Goal: Task Accomplishment & Management: Use online tool/utility

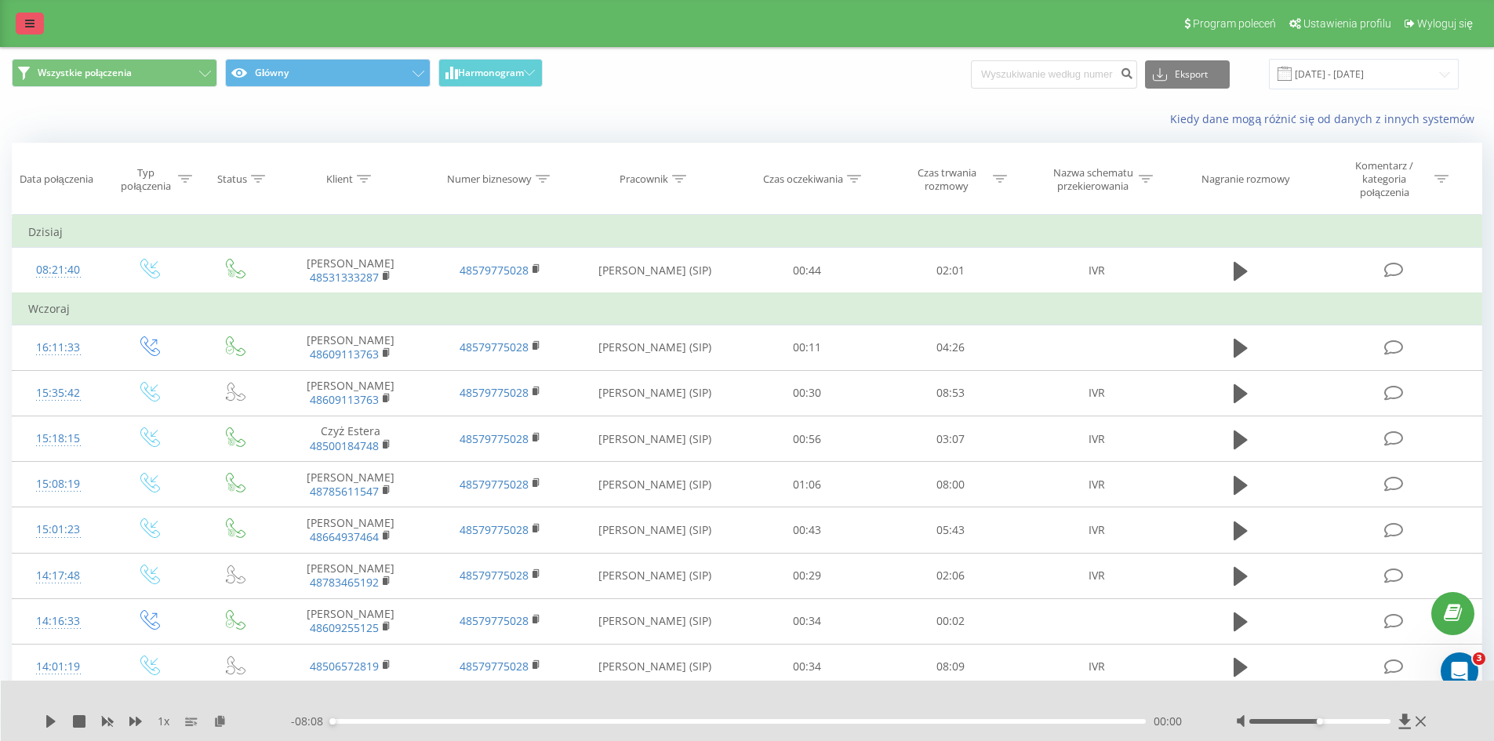
click at [30, 22] on icon at bounding box center [29, 23] width 9 height 11
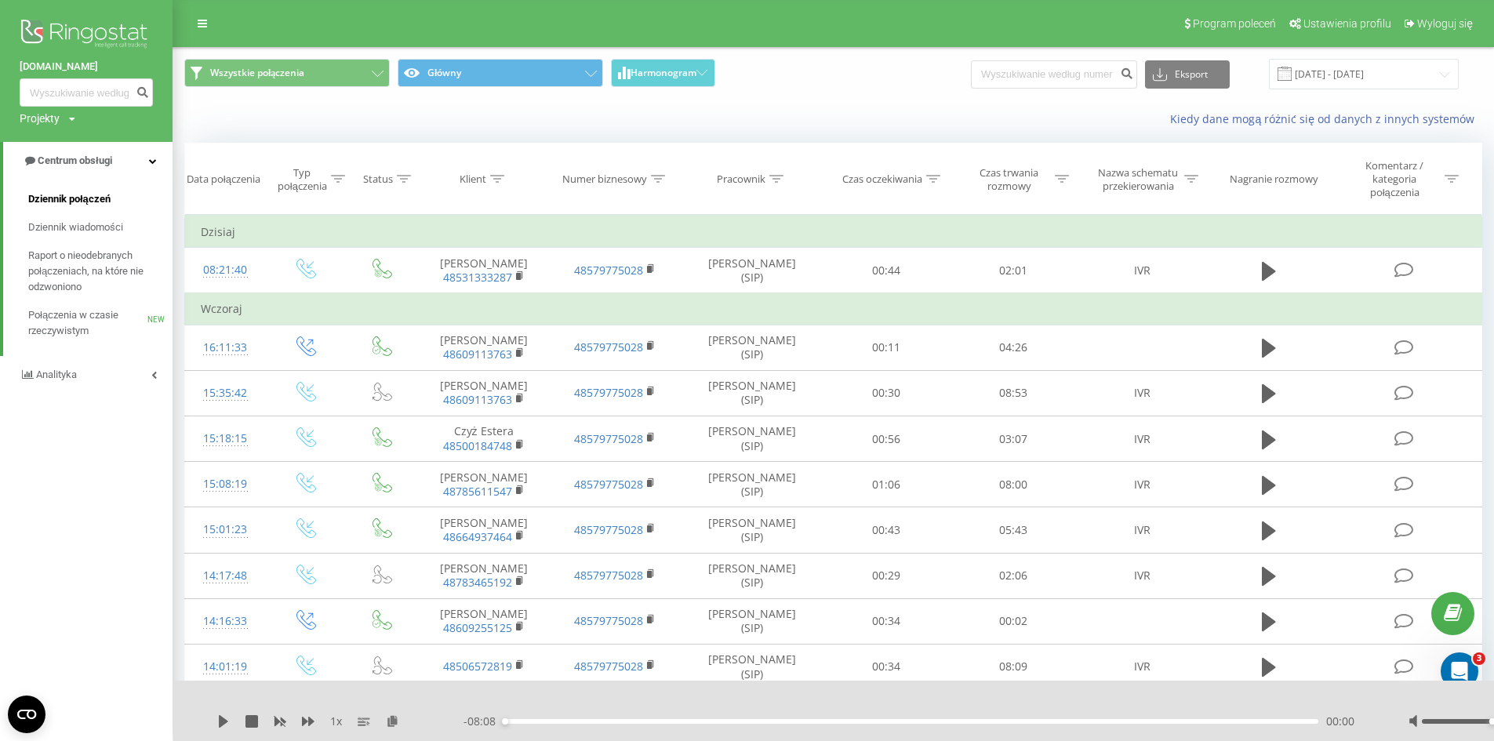
click at [100, 203] on span "Dziennik połączeń" at bounding box center [69, 199] width 82 height 16
click at [351, 78] on button "Wszystkie połączenia" at bounding box center [287, 73] width 206 height 28
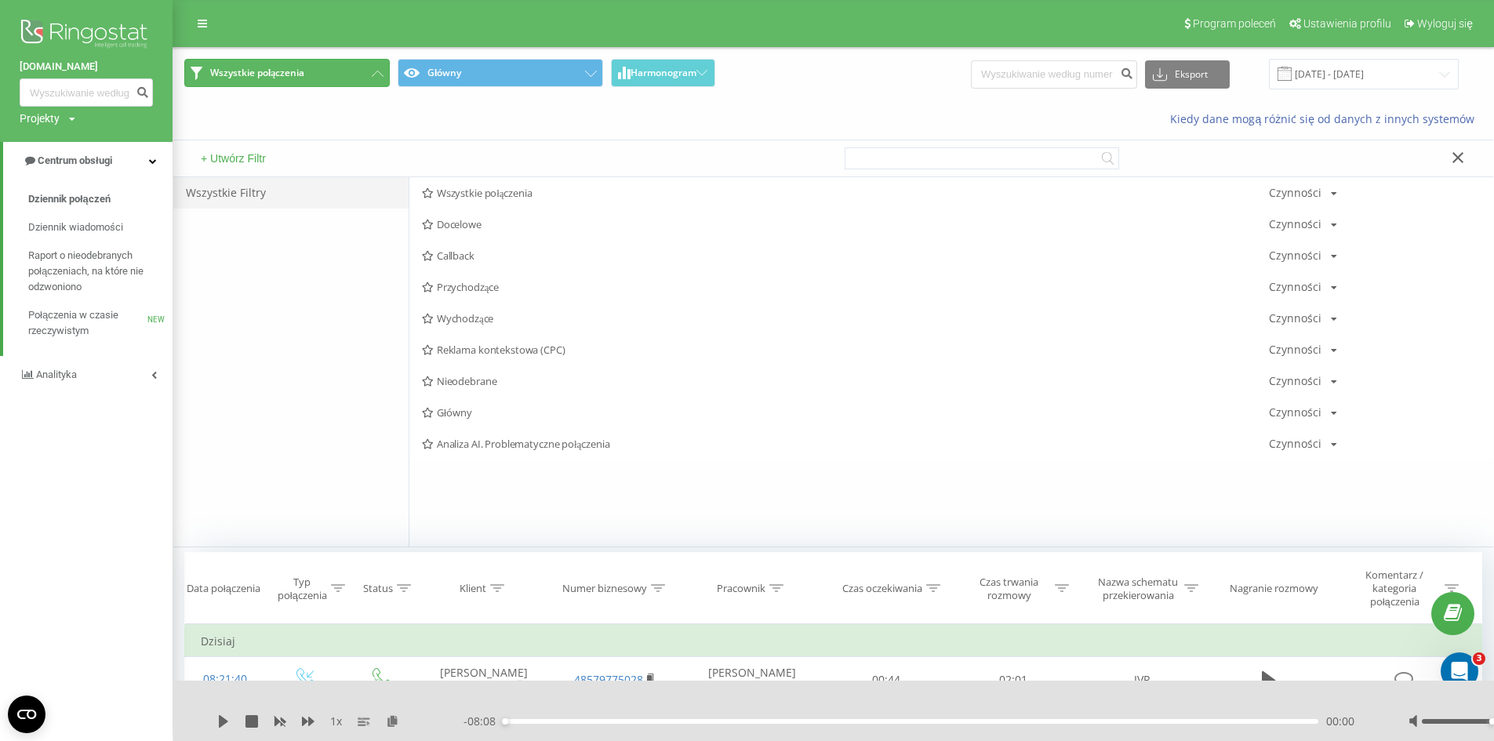
click at [351, 78] on button "Wszystkie połączenia" at bounding box center [287, 73] width 206 height 28
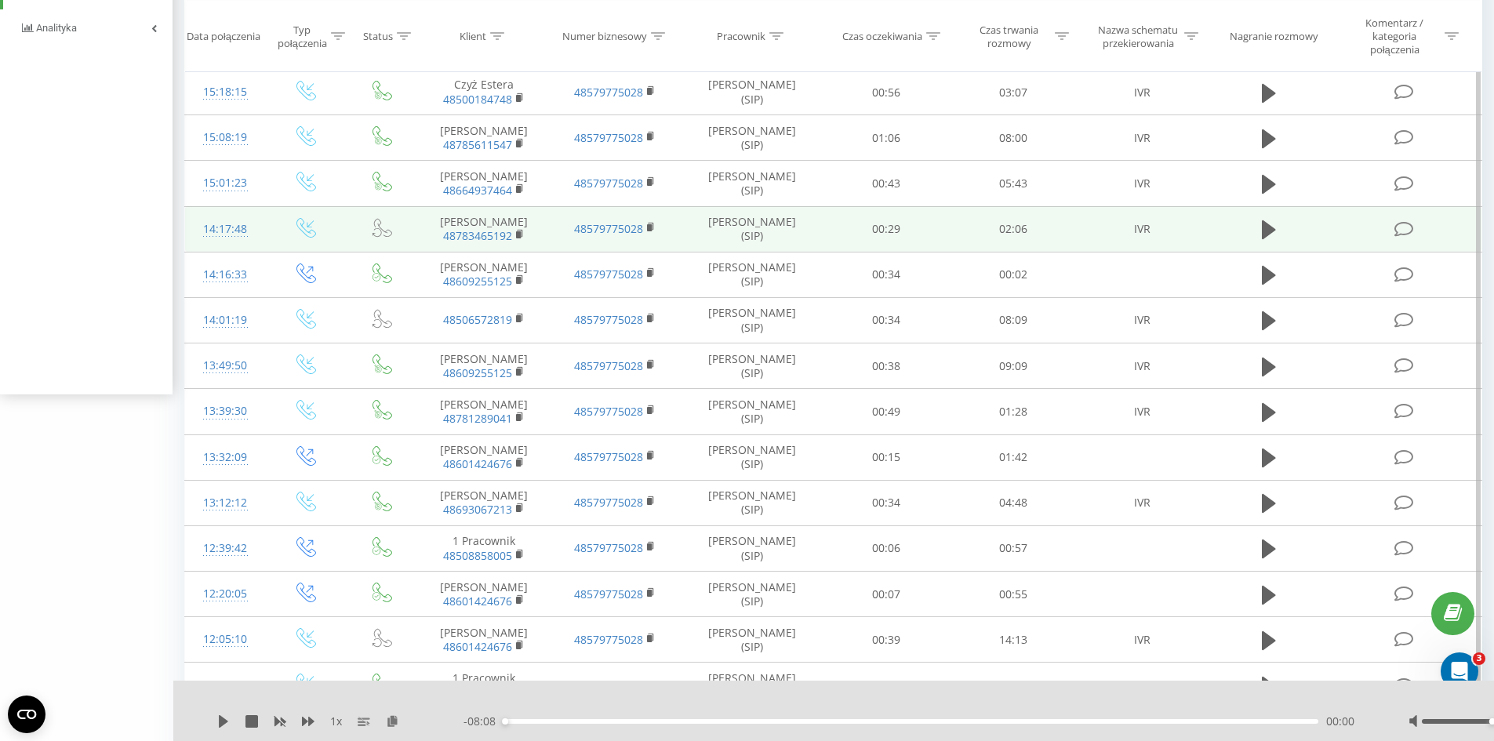
scroll to position [446, 0]
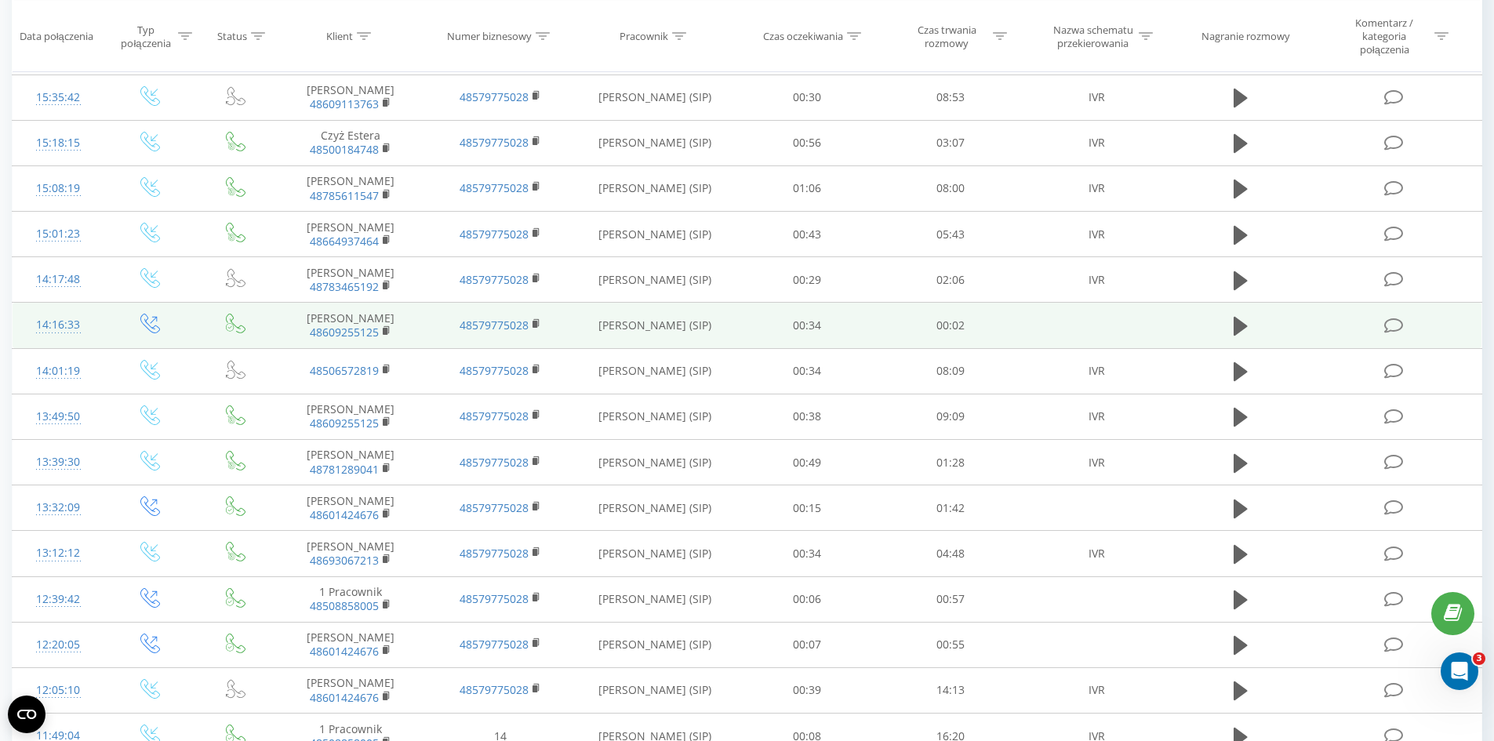
scroll to position [738, 0]
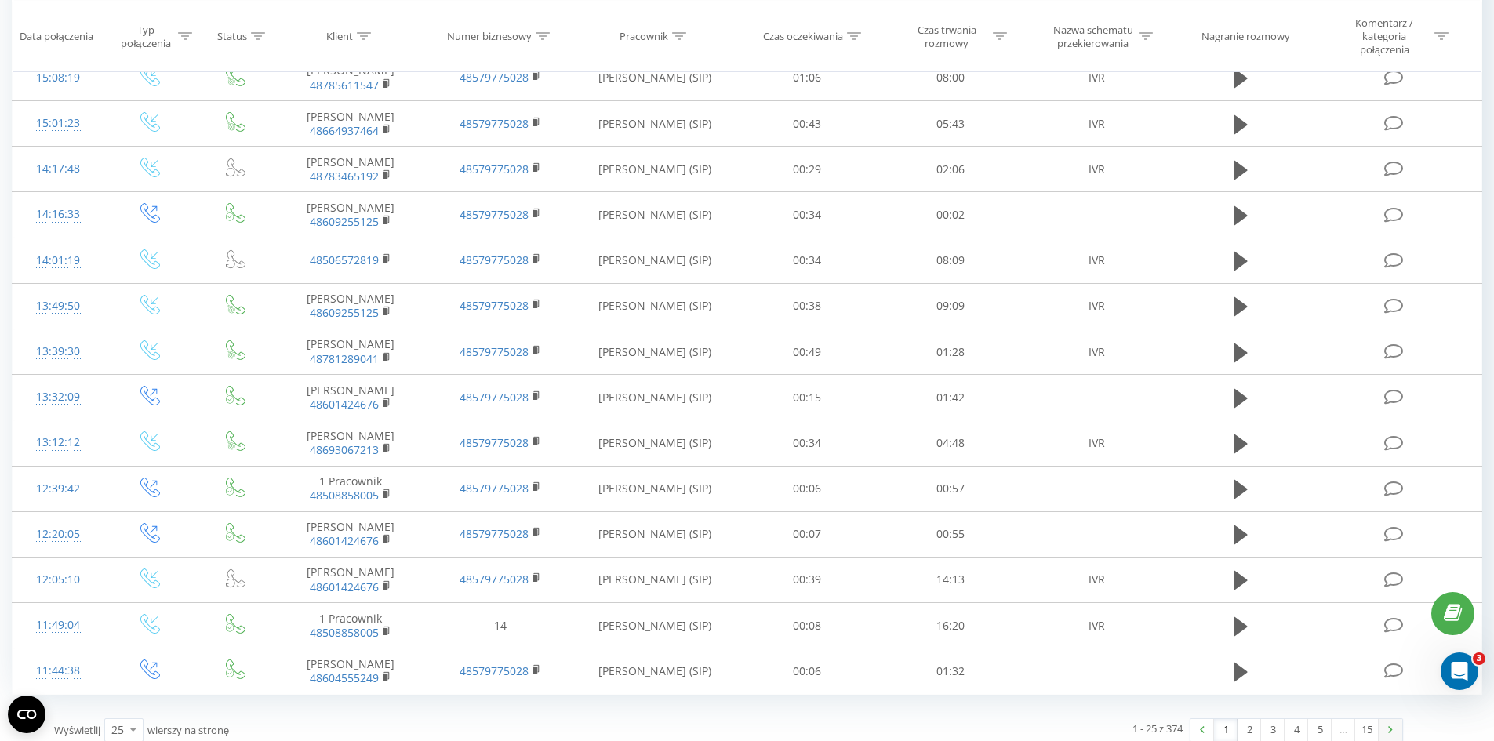
click at [1392, 726] on img at bounding box center [1390, 729] width 5 height 7
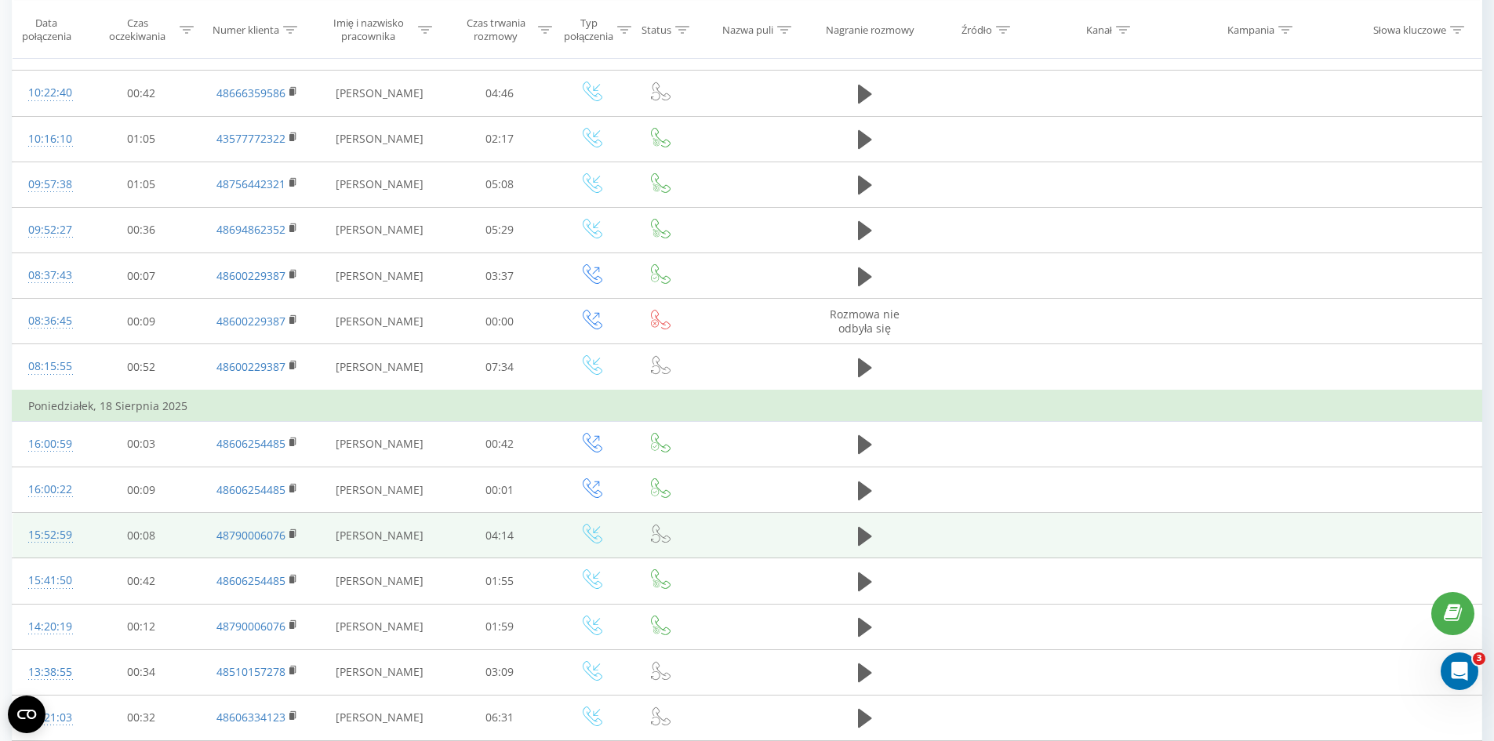
scroll to position [471, 0]
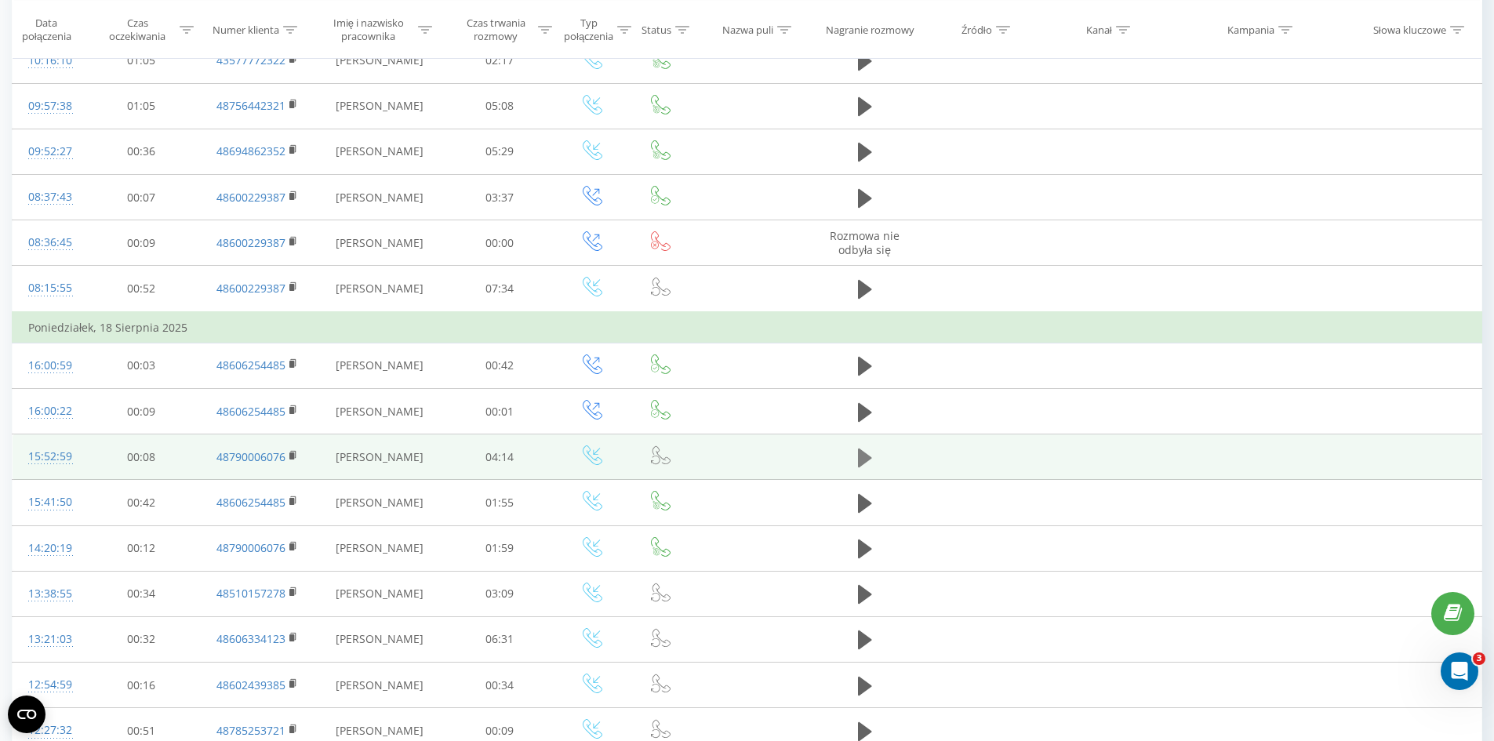
click at [870, 456] on icon at bounding box center [865, 458] width 14 height 22
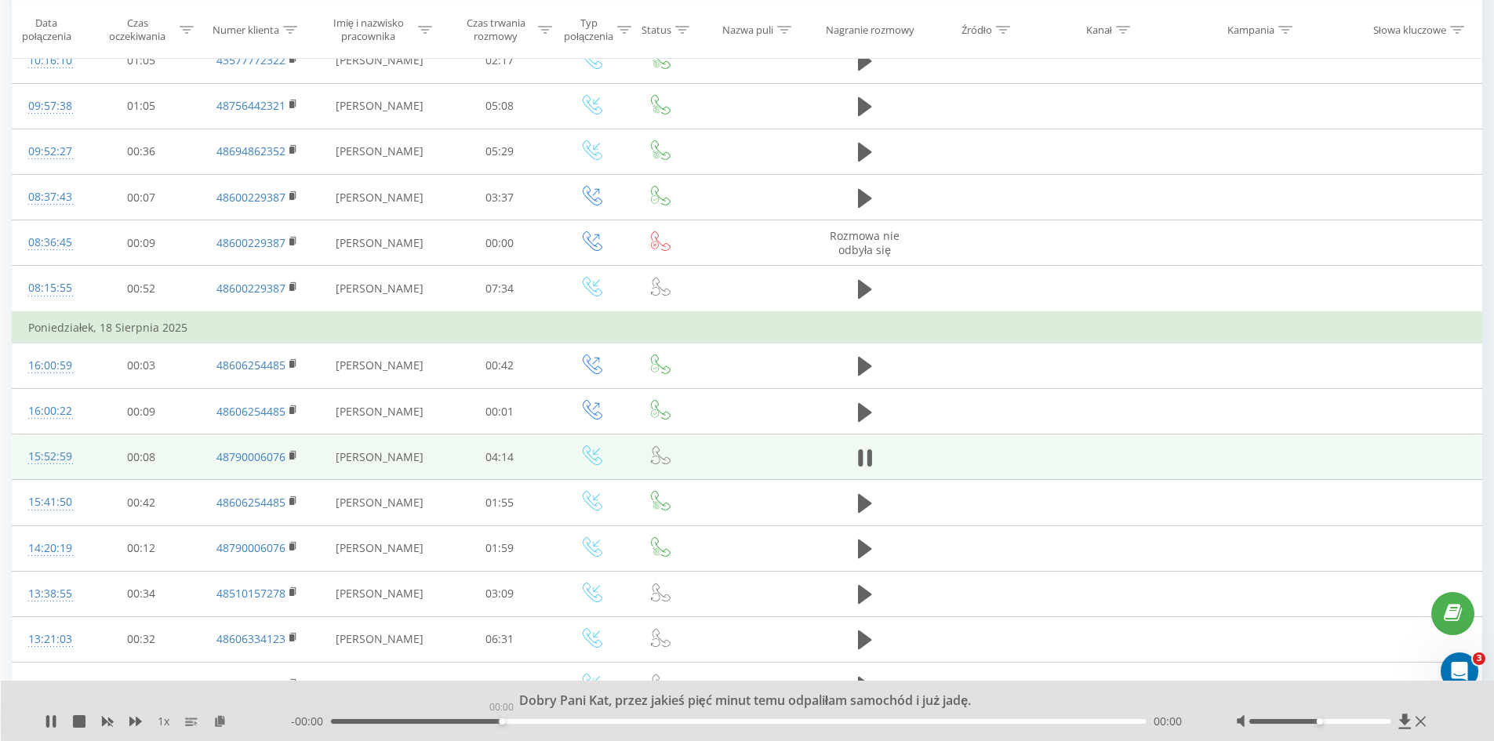
click at [504, 723] on div "00:00" at bounding box center [739, 721] width 816 height 5
click at [522, 724] on div "- 04:13 00:01 00:01" at bounding box center [744, 722] width 906 height 16
click at [543, 719] on div "- 04:12 00:01 00:01" at bounding box center [744, 722] width 906 height 16
click at [545, 722] on div "01:07" at bounding box center [739, 721] width 816 height 5
click at [565, 721] on div "01:07" at bounding box center [739, 721] width 816 height 5
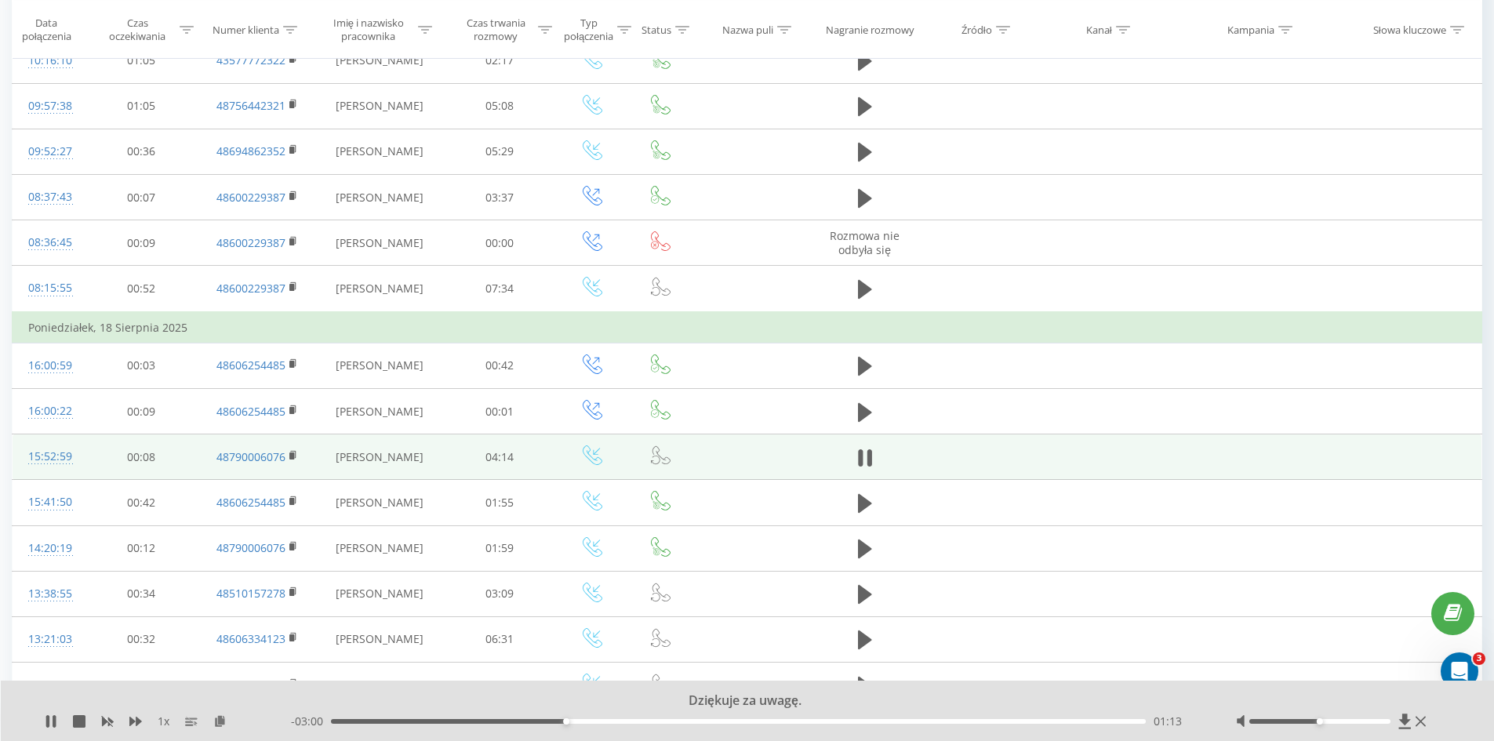
click at [594, 722] on div "01:13" at bounding box center [739, 721] width 816 height 5
click at [651, 720] on div "01:40" at bounding box center [739, 721] width 816 height 5
click at [708, 719] on div "01:40" at bounding box center [739, 721] width 816 height 5
click at [773, 722] on div "00:00" at bounding box center [739, 721] width 816 height 5
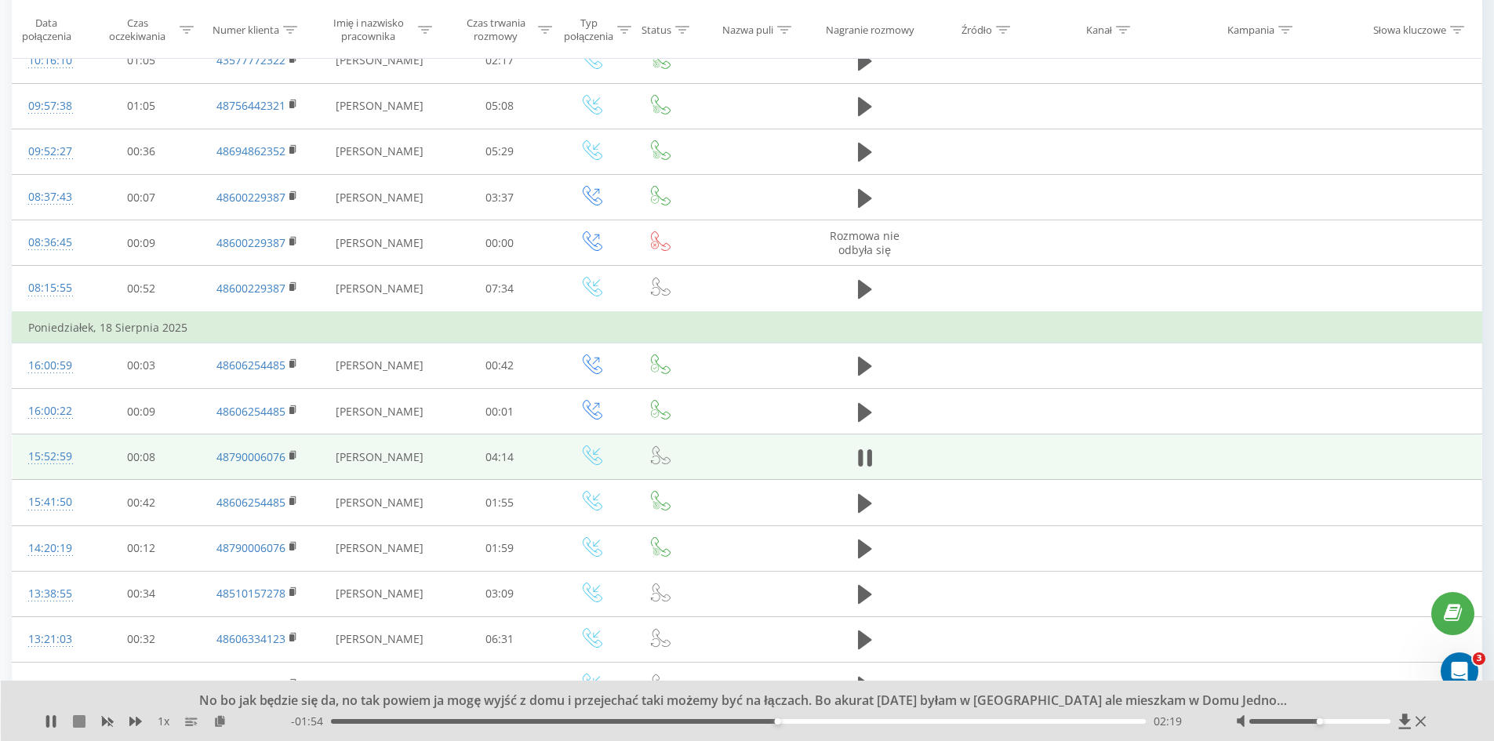
click at [82, 722] on icon at bounding box center [79, 721] width 13 height 13
click at [934, 722] on div "03:08" at bounding box center [739, 721] width 816 height 5
click at [939, 722] on div "03:09" at bounding box center [739, 721] width 816 height 5
drag, startPoint x: 939, startPoint y: 722, endPoint x: 985, endPoint y: 723, distance: 46.3
click at [985, 723] on div "03:24" at bounding box center [986, 722] width 6 height 6
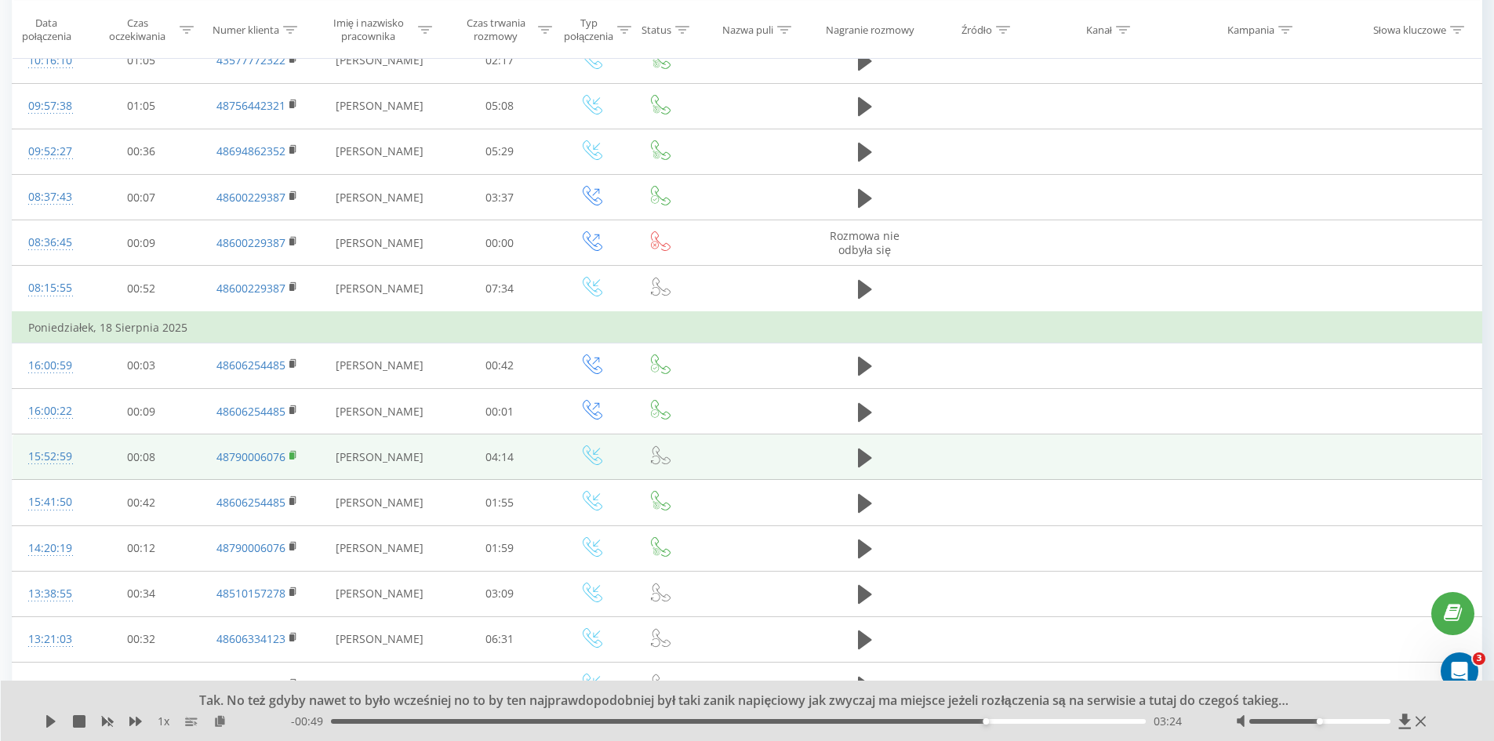
click at [297, 456] on icon at bounding box center [293, 455] width 9 height 11
